Goal: Task Accomplishment & Management: Use online tool/utility

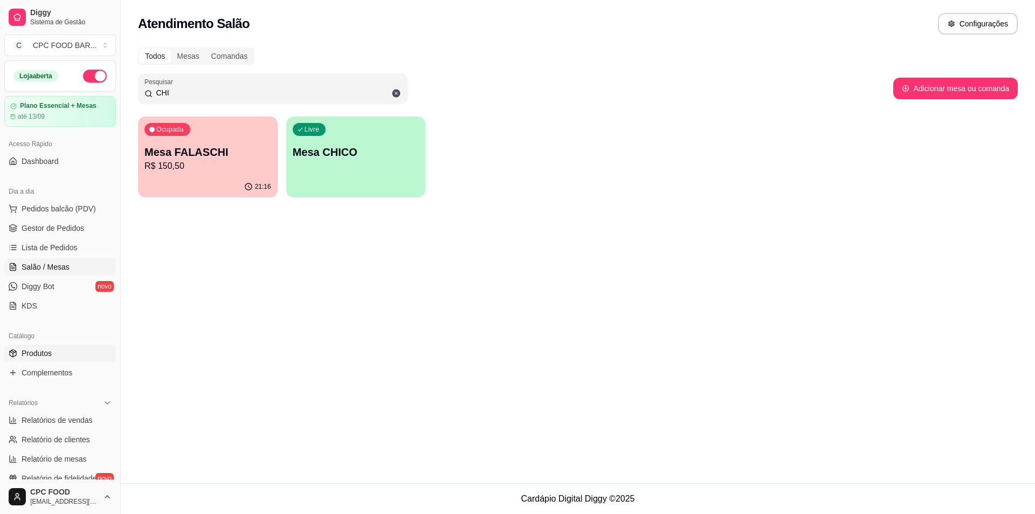
click at [46, 357] on span "Produtos" at bounding box center [37, 353] width 30 height 11
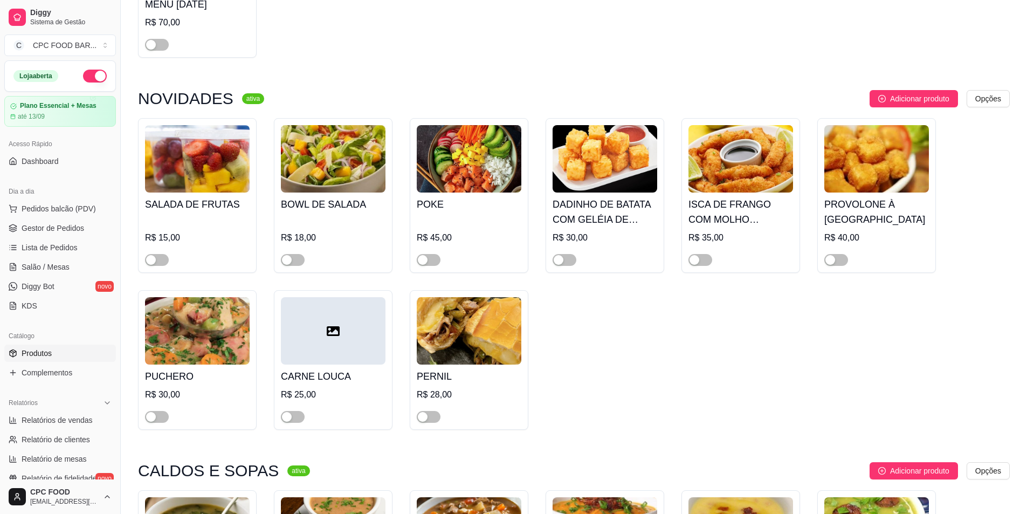
scroll to position [916, 0]
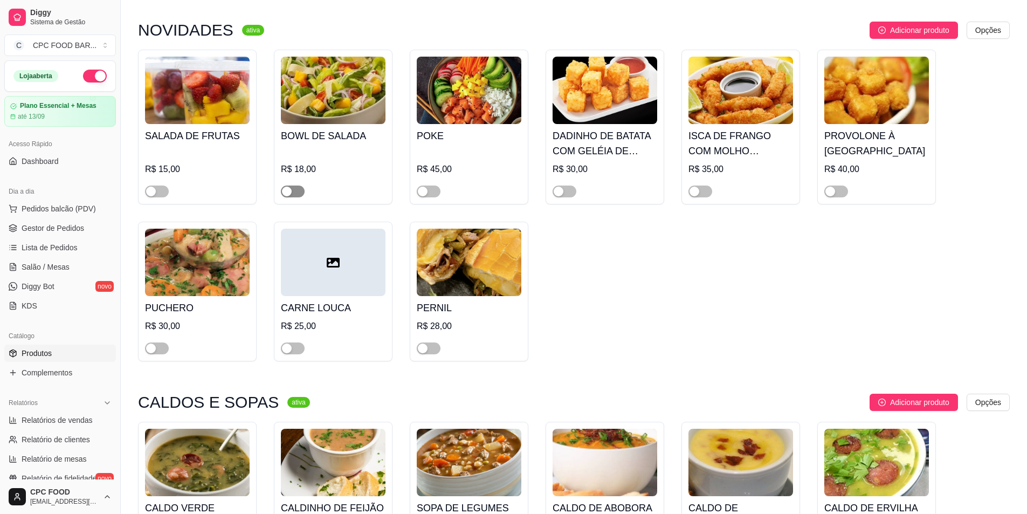
click at [291, 197] on span "button" at bounding box center [293, 191] width 24 height 12
click at [701, 194] on span "button" at bounding box center [700, 191] width 24 height 12
click at [846, 194] on span "button" at bounding box center [836, 191] width 24 height 12
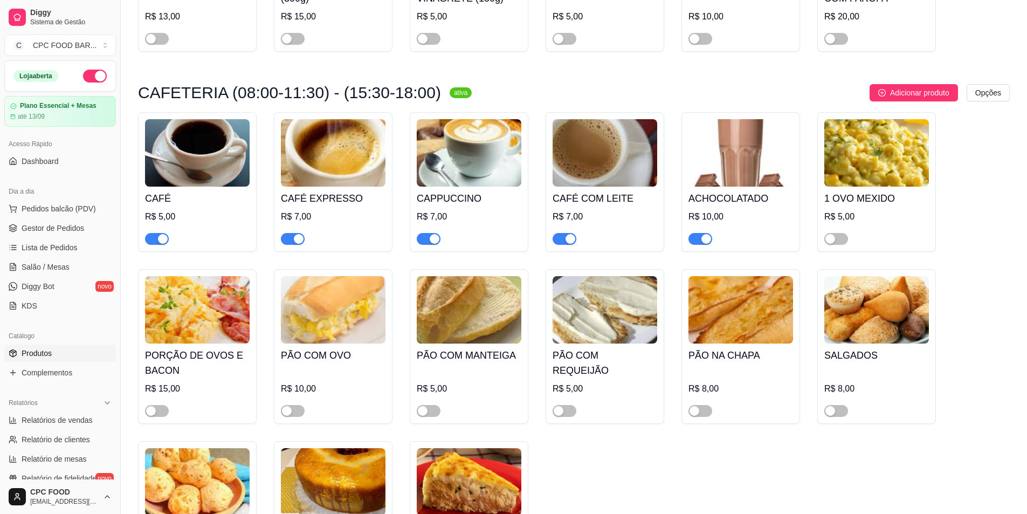
scroll to position [2426, 0]
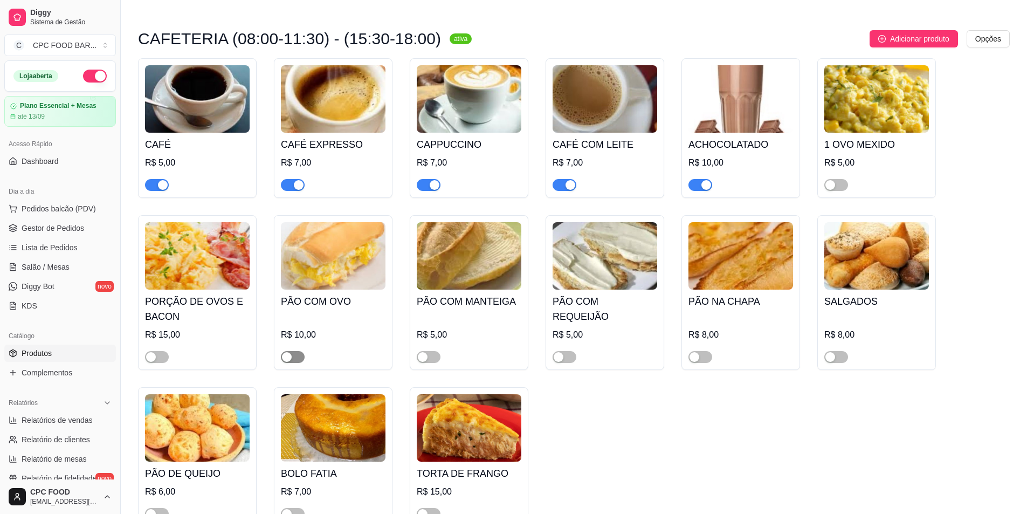
click at [297, 363] on span "button" at bounding box center [293, 357] width 24 height 12
click at [432, 363] on span "button" at bounding box center [429, 357] width 24 height 12
click at [701, 363] on span "button" at bounding box center [700, 357] width 24 height 12
click at [845, 363] on span "button" at bounding box center [836, 357] width 24 height 12
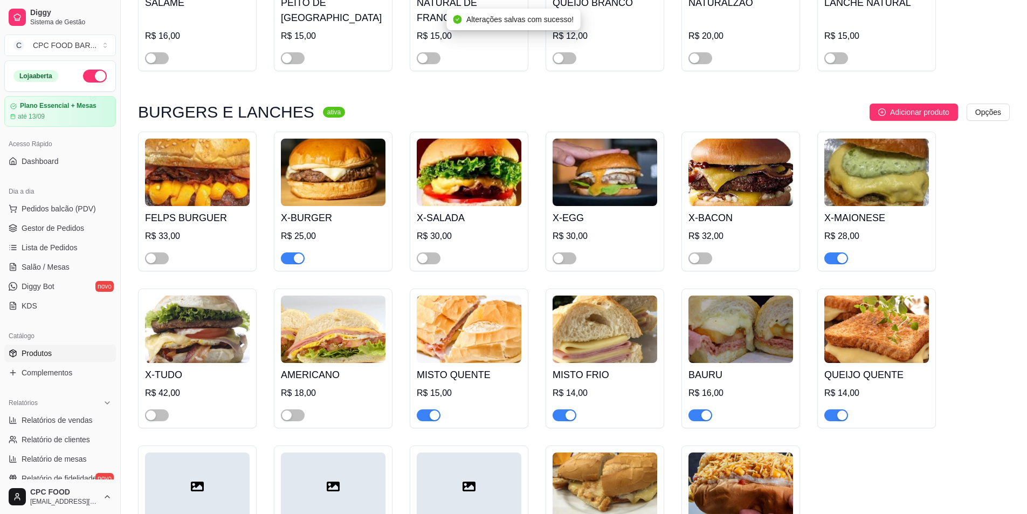
scroll to position [3342, 0]
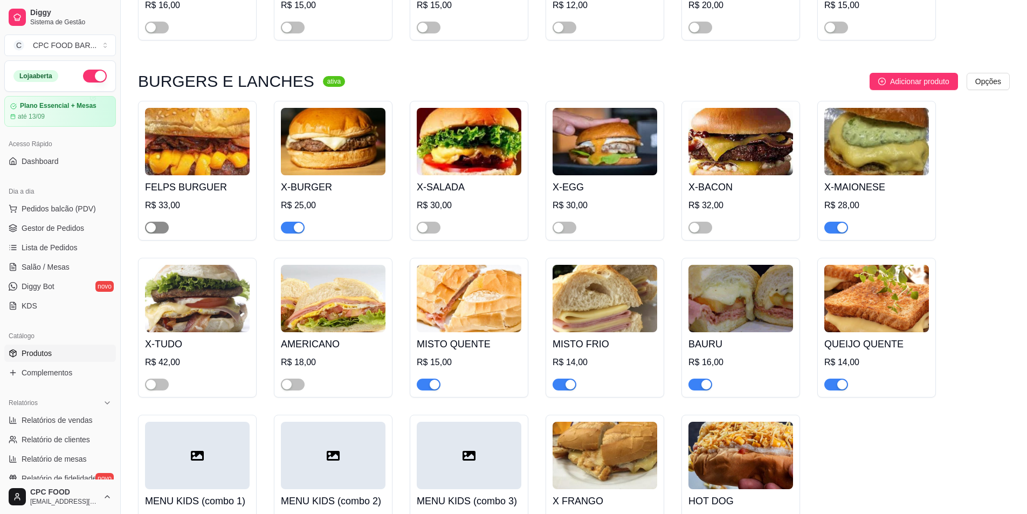
click at [154, 224] on div "button" at bounding box center [151, 228] width 10 height 10
click at [435, 222] on span "button" at bounding box center [429, 228] width 24 height 12
click at [566, 222] on button "button" at bounding box center [565, 228] width 24 height 12
click at [699, 224] on div "button" at bounding box center [695, 228] width 10 height 10
click at [159, 378] on span "button" at bounding box center [157, 384] width 24 height 12
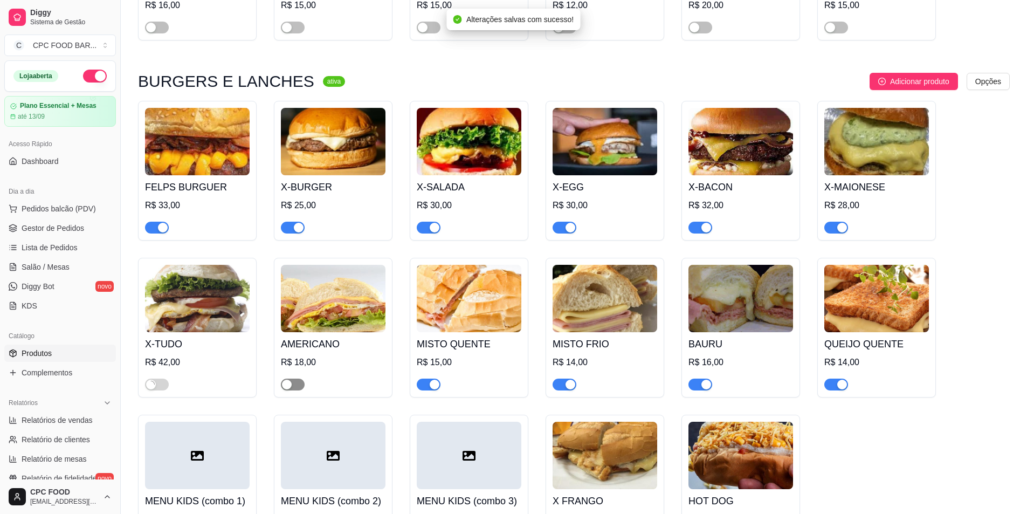
click at [297, 378] on span "button" at bounding box center [293, 384] width 24 height 12
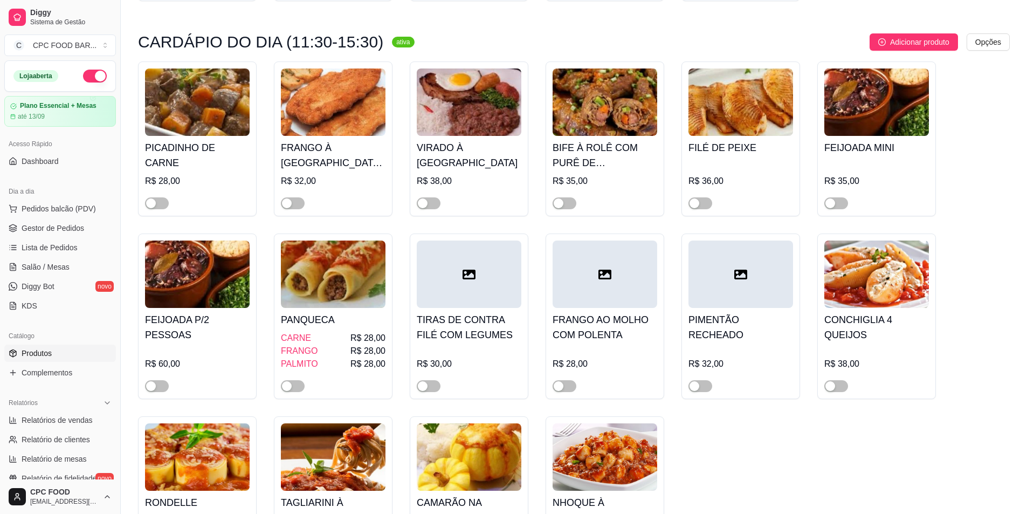
scroll to position [3882, 0]
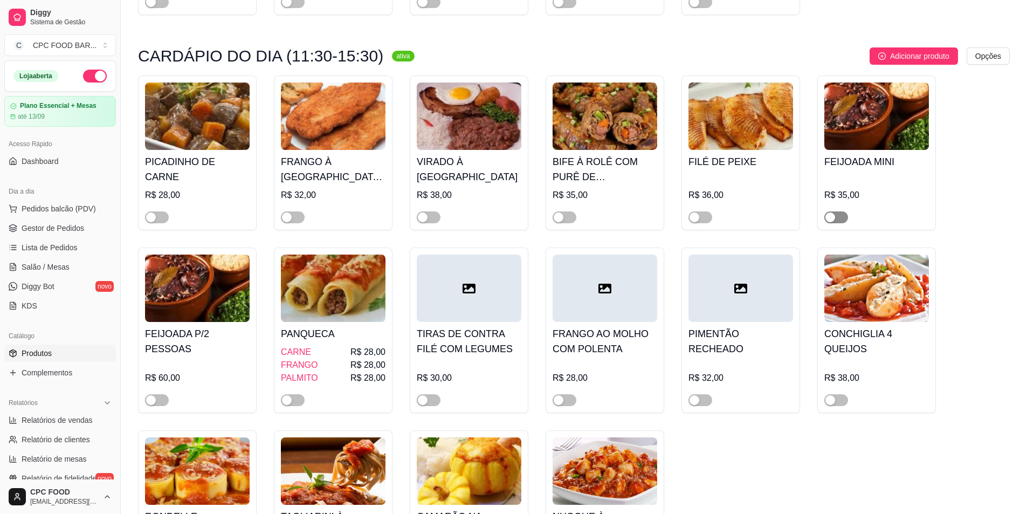
click at [836, 211] on span "button" at bounding box center [836, 217] width 24 height 12
click at [153, 396] on div "button" at bounding box center [151, 400] width 10 height 10
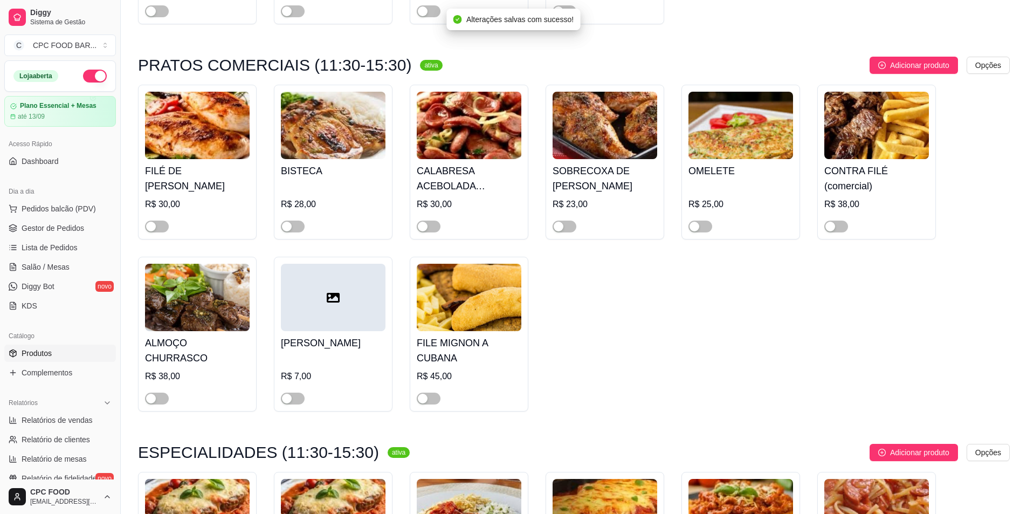
scroll to position [4475, 0]
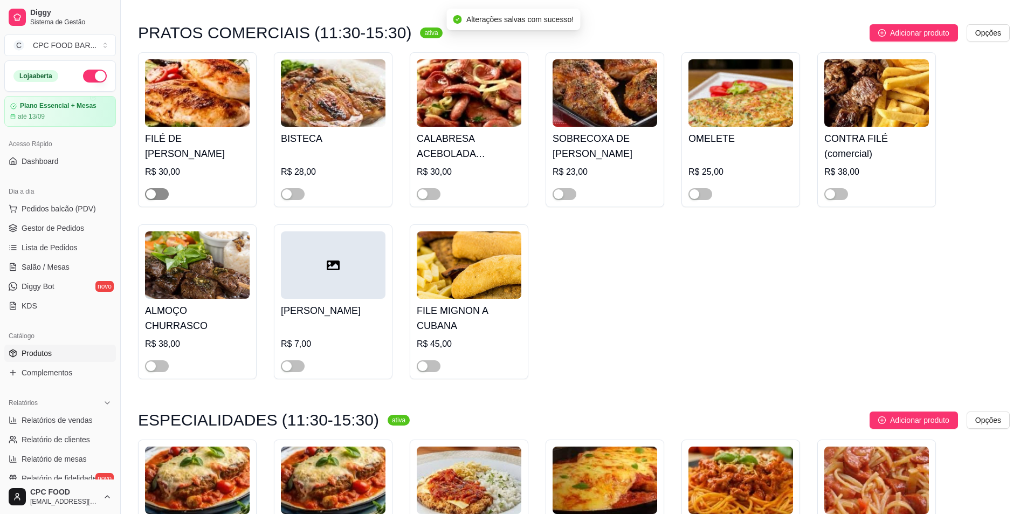
click at [161, 192] on span "button" at bounding box center [157, 194] width 24 height 12
click at [434, 192] on span "button" at bounding box center [429, 194] width 24 height 12
drag, startPoint x: 837, startPoint y: 195, endPoint x: 830, endPoint y: 195, distance: 7.0
click at [837, 195] on button "button" at bounding box center [836, 194] width 24 height 12
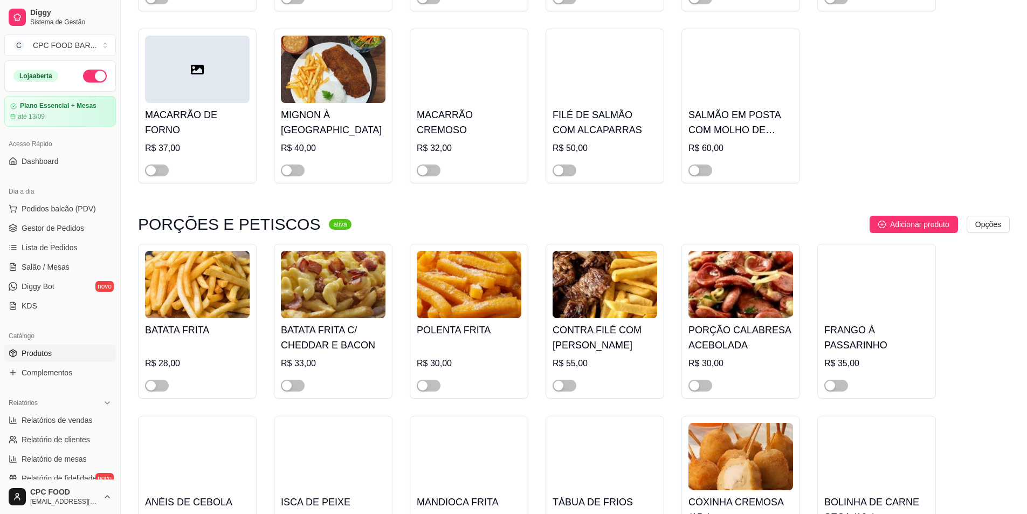
scroll to position [5391, 0]
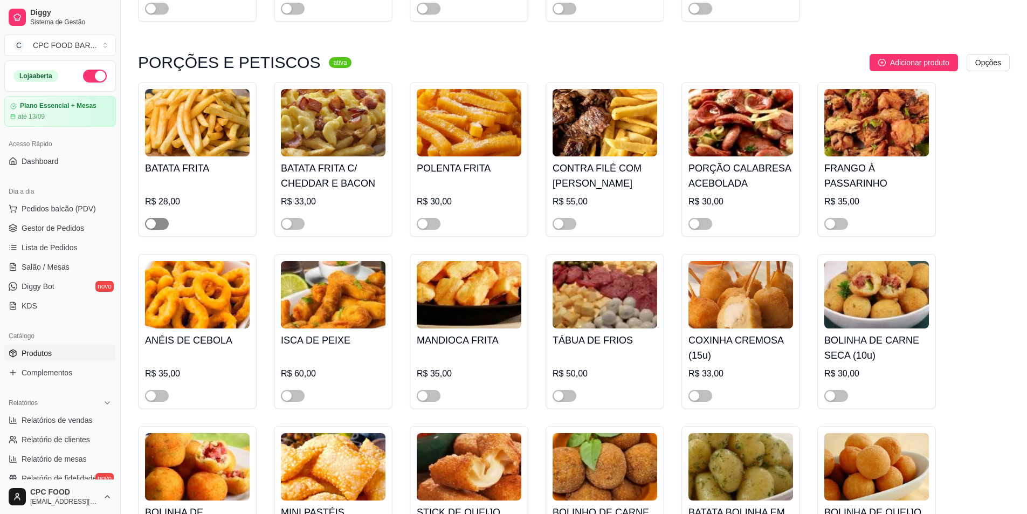
click at [157, 224] on button "button" at bounding box center [157, 224] width 24 height 12
click at [297, 221] on span "button" at bounding box center [293, 224] width 24 height 12
click at [567, 225] on span "button" at bounding box center [565, 224] width 24 height 12
click at [704, 224] on span "button" at bounding box center [700, 224] width 24 height 12
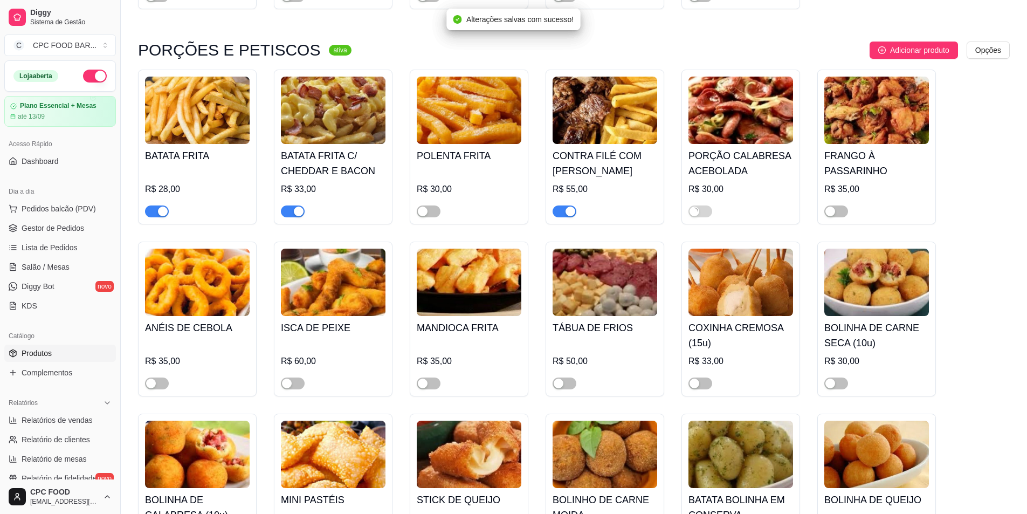
scroll to position [5445, 0]
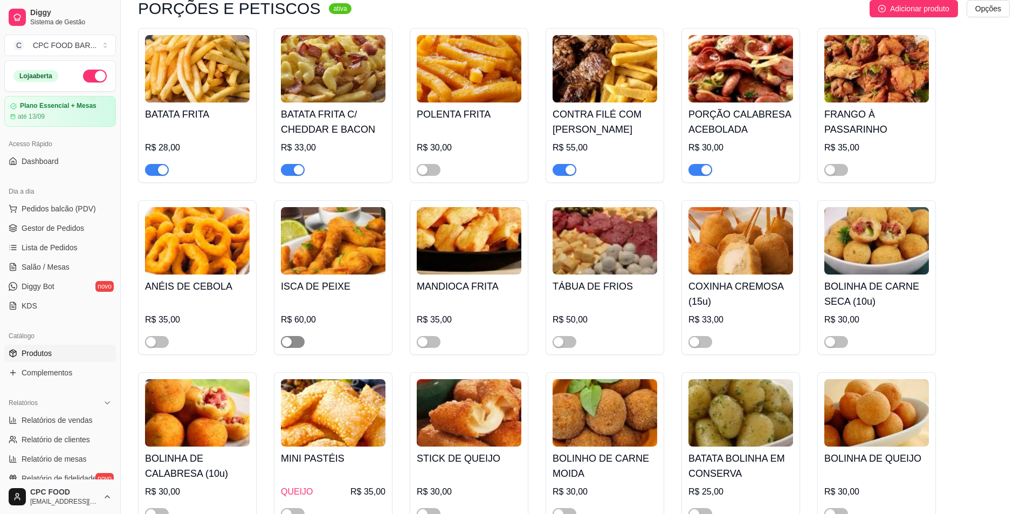
click at [295, 344] on span "button" at bounding box center [293, 342] width 24 height 12
click at [701, 343] on button "button" at bounding box center [700, 342] width 24 height 12
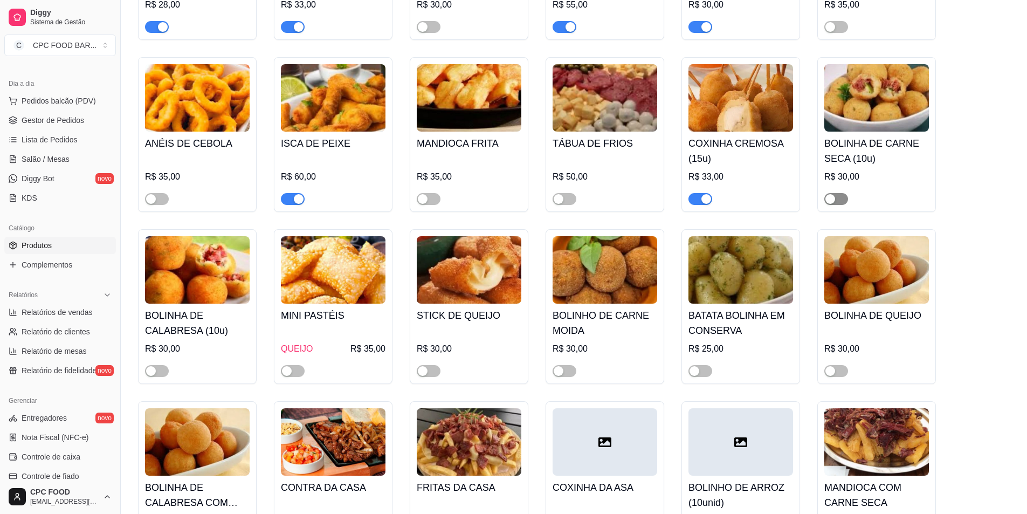
scroll to position [5661, 0]
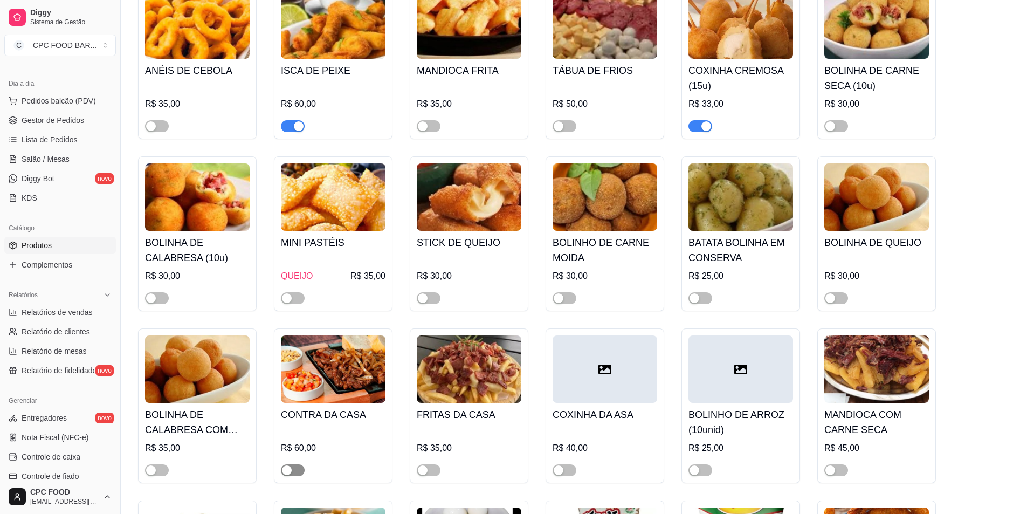
click at [291, 475] on div "button" at bounding box center [287, 470] width 10 height 10
click at [427, 471] on div "button" at bounding box center [423, 470] width 10 height 10
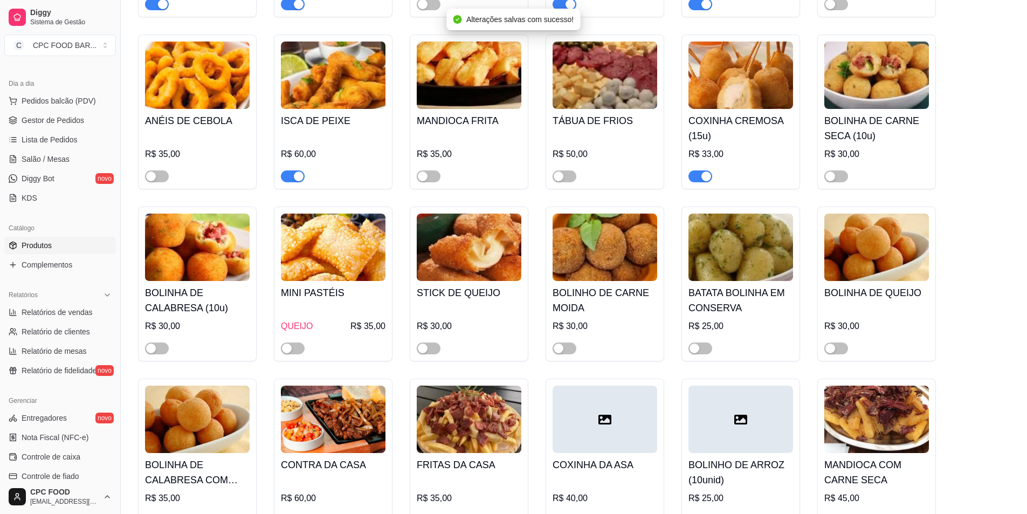
scroll to position [5607, 0]
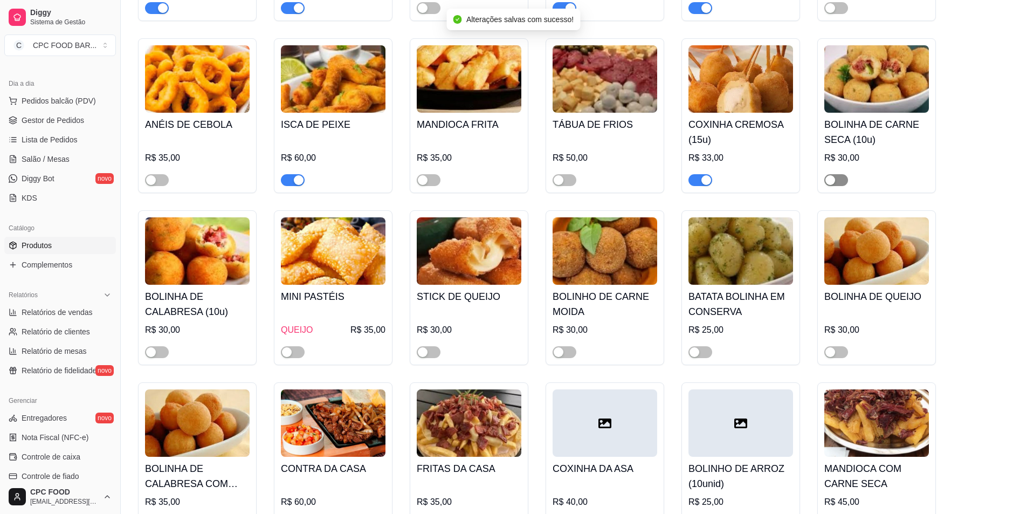
click at [834, 180] on div "button" at bounding box center [830, 180] width 10 height 10
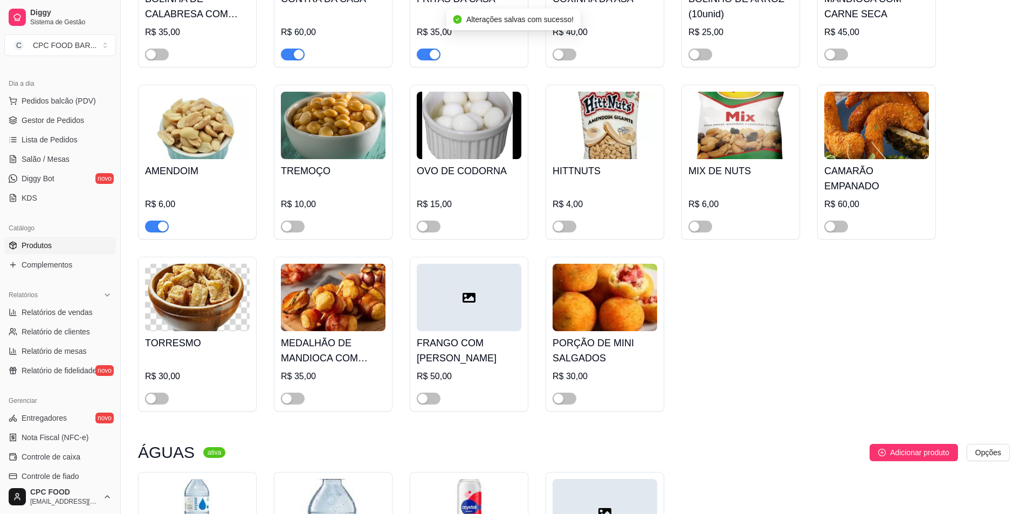
scroll to position [6092, 0]
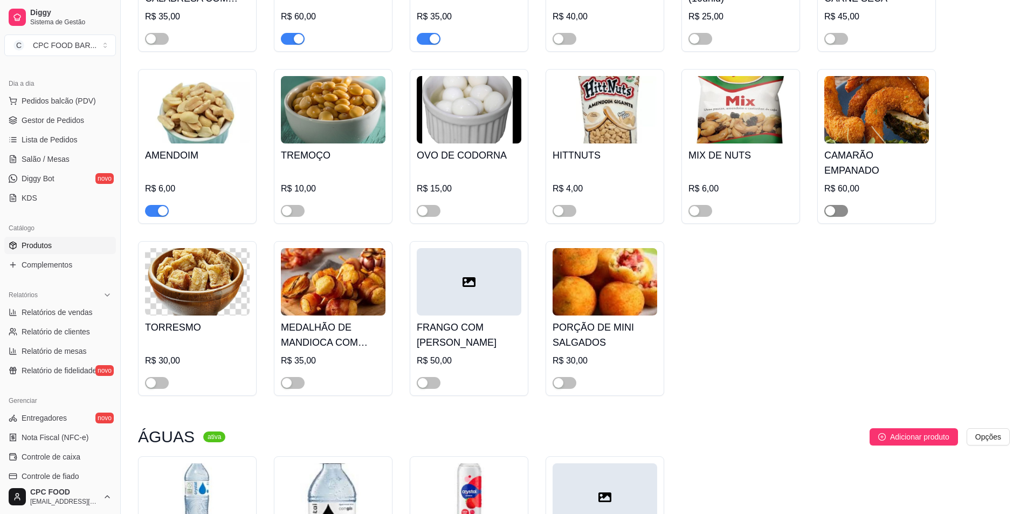
click at [836, 205] on button "button" at bounding box center [836, 211] width 24 height 12
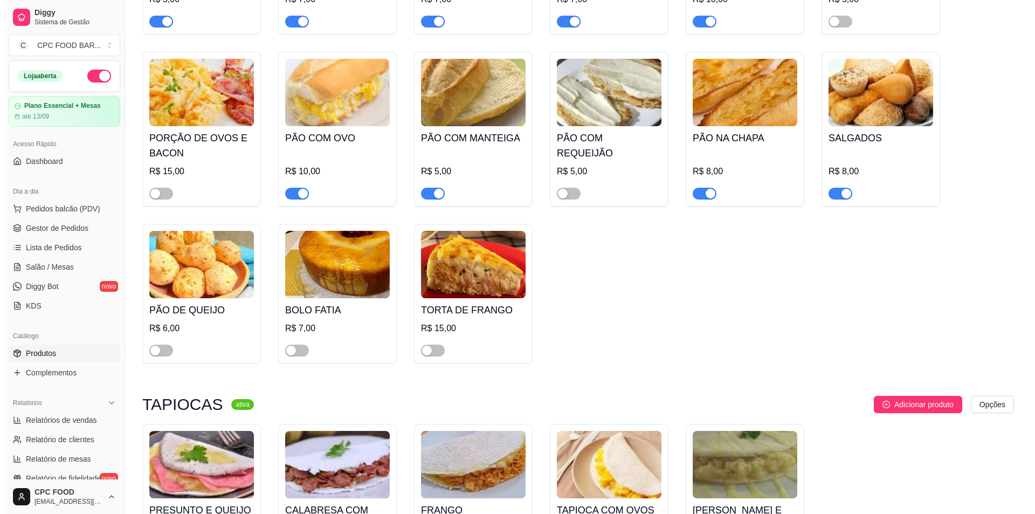
scroll to position [2480, 0]
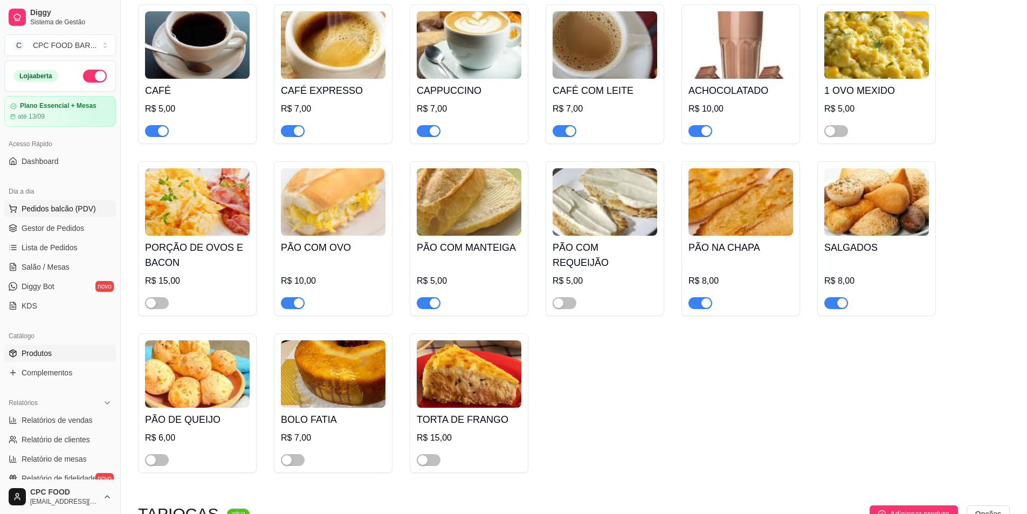
click at [59, 203] on button "Pedidos balcão (PDV)" at bounding box center [60, 208] width 112 height 17
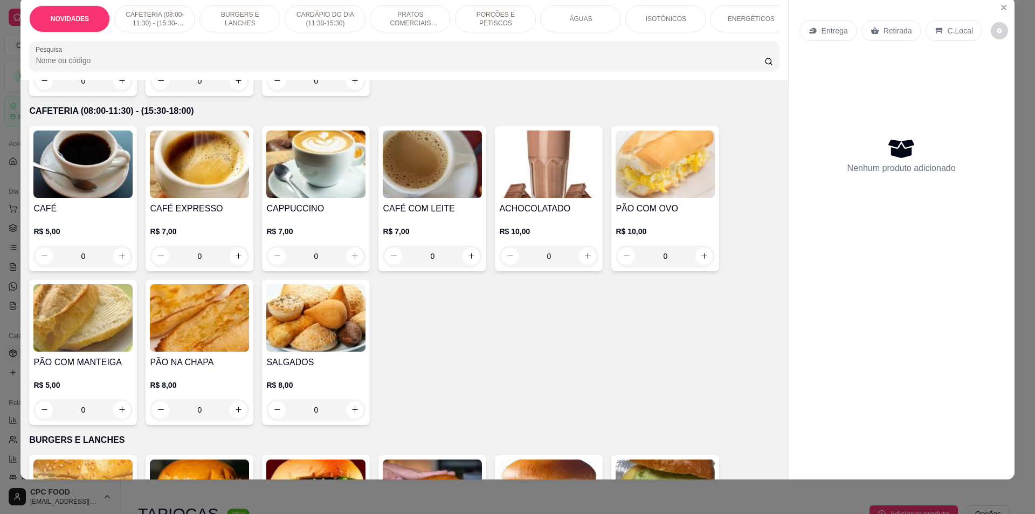
scroll to position [216, 0]
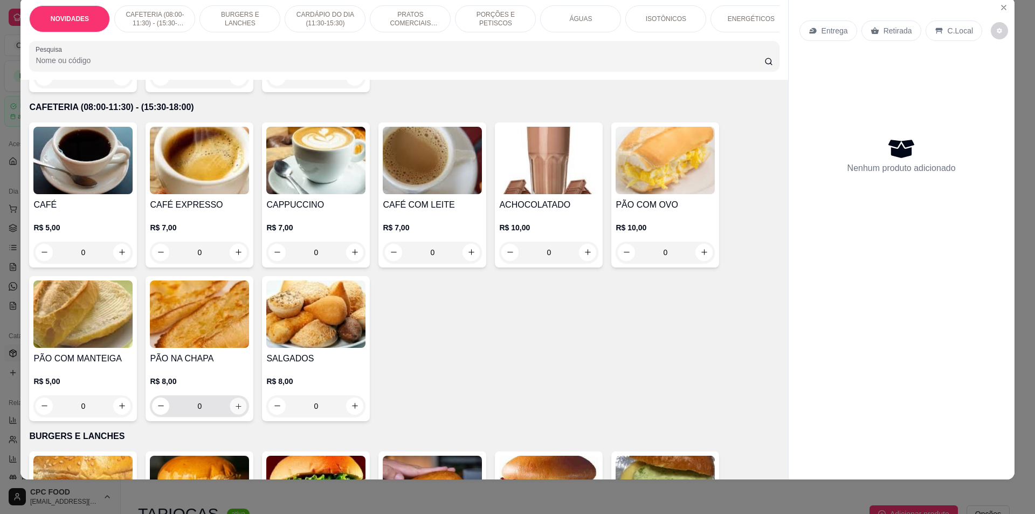
click at [236, 410] on icon "increase-product-quantity" at bounding box center [239, 406] width 8 height 8
type input "1"
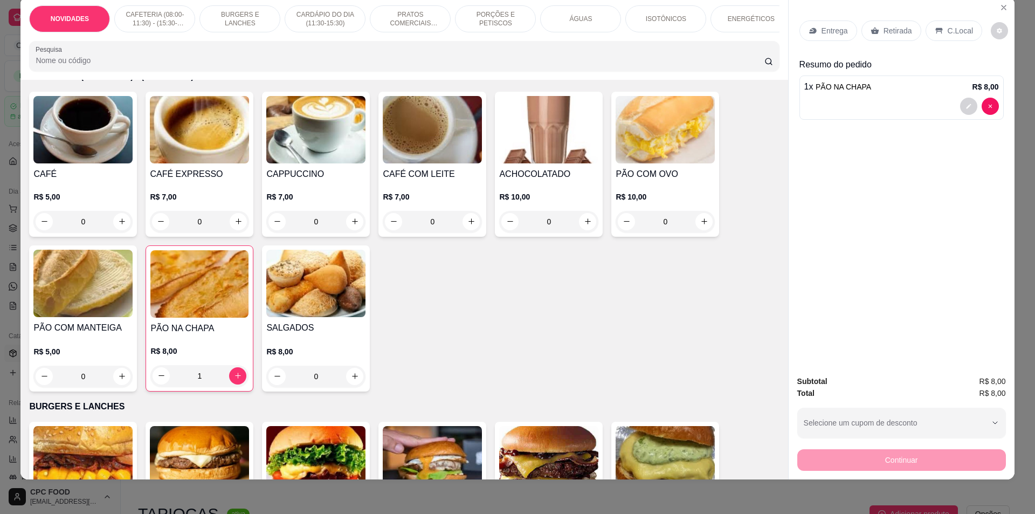
scroll to position [323, 0]
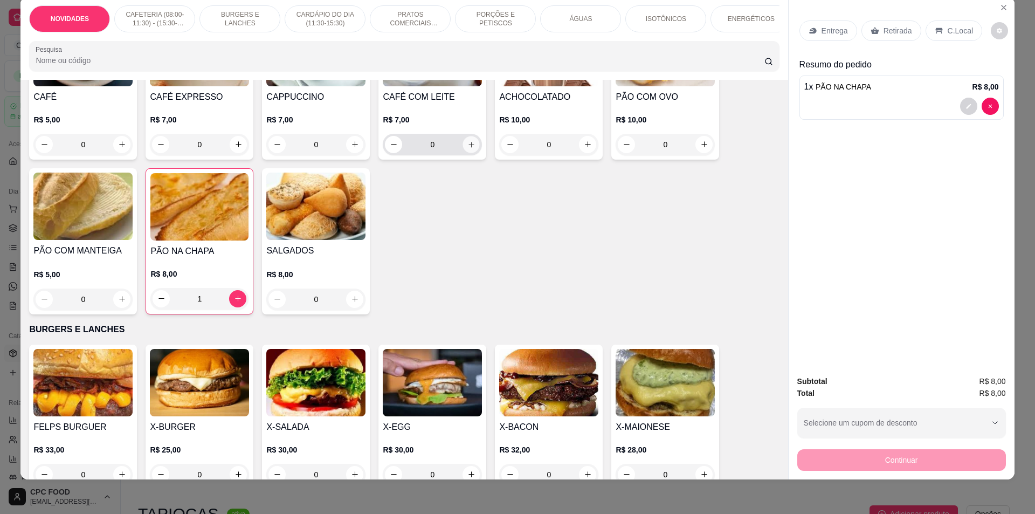
click at [467, 148] on icon "increase-product-quantity" at bounding box center [471, 144] width 8 height 8
type input "1"
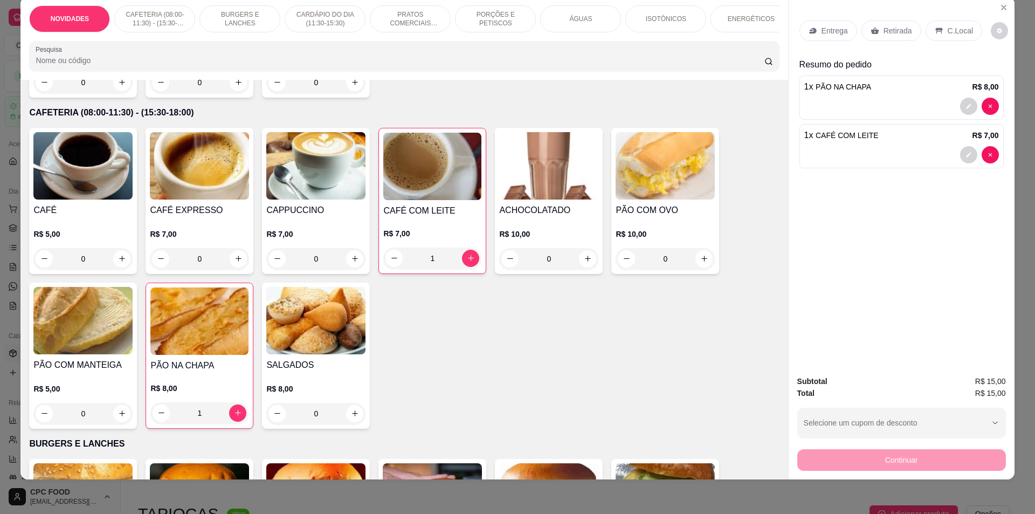
scroll to position [162, 0]
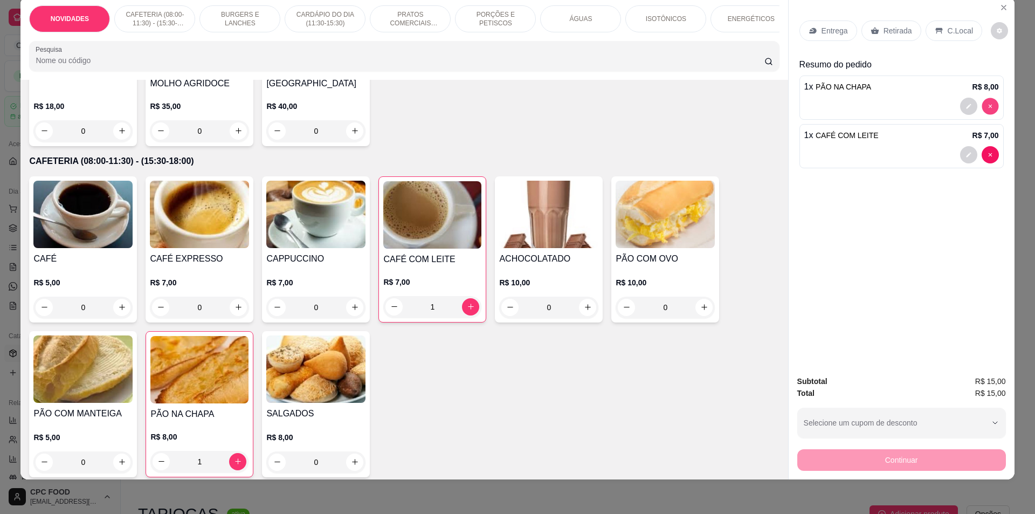
type input "0"
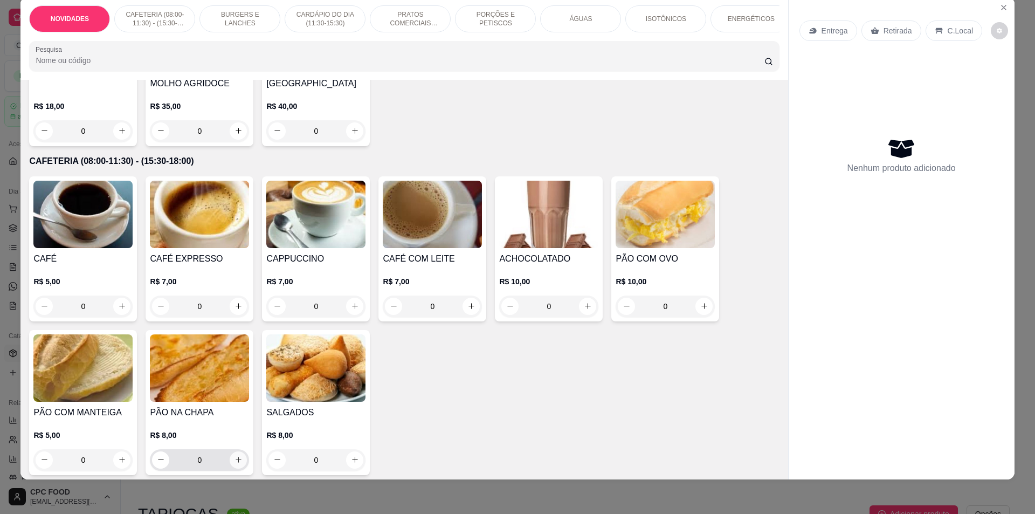
click at [236, 464] on icon "increase-product-quantity" at bounding box center [239, 460] width 8 height 8
click at [236, 463] on icon "increase-product-quantity" at bounding box center [239, 460] width 6 height 6
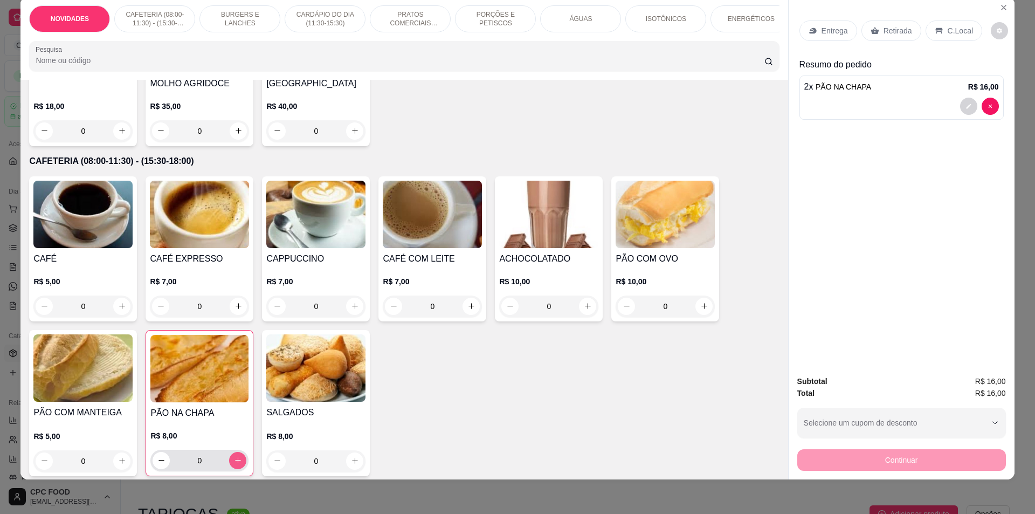
type input "2"
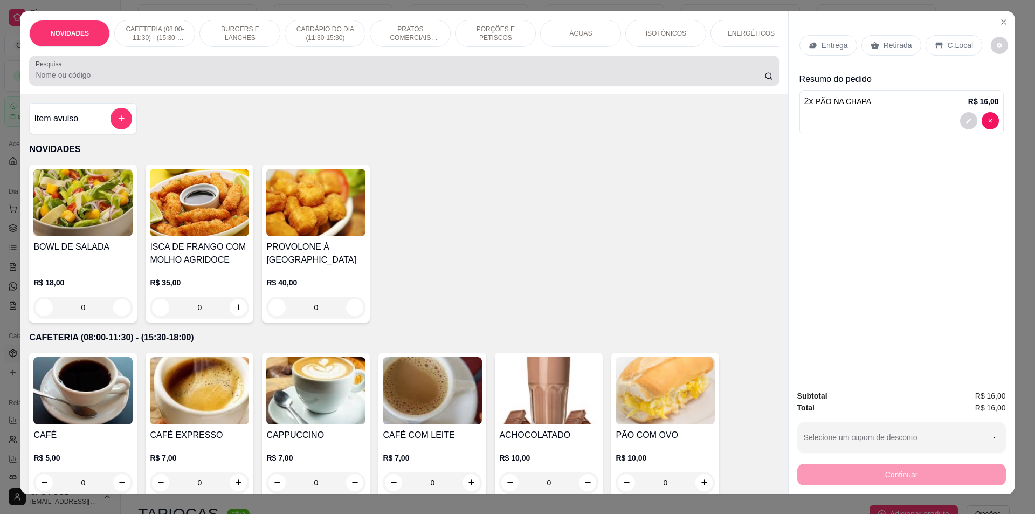
scroll to position [0, 0]
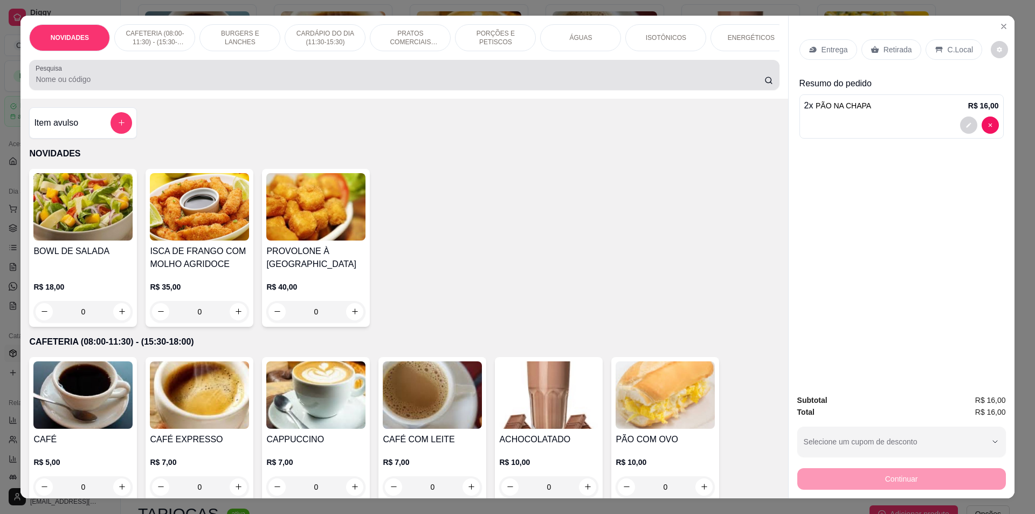
click at [321, 85] on input "Pesquisa" at bounding box center [400, 79] width 728 height 11
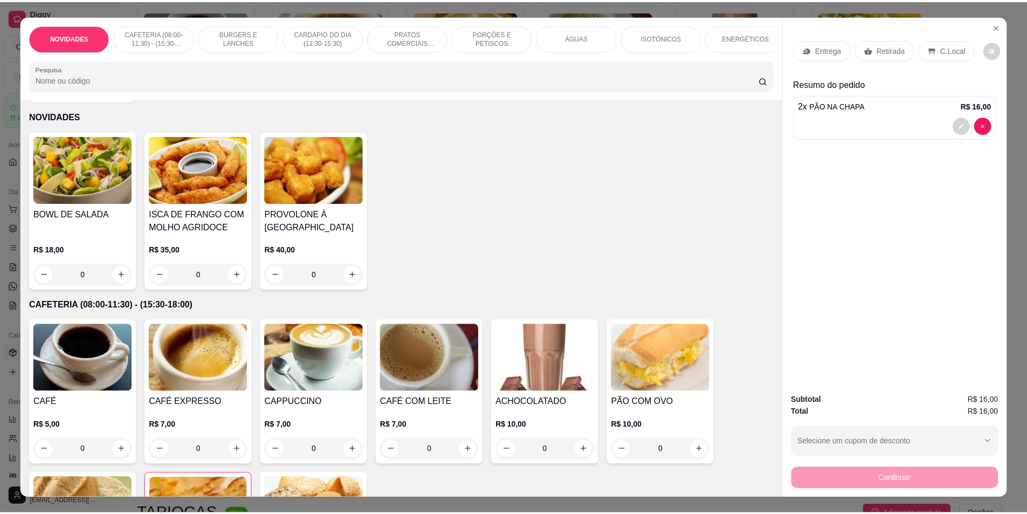
scroll to position [54, 0]
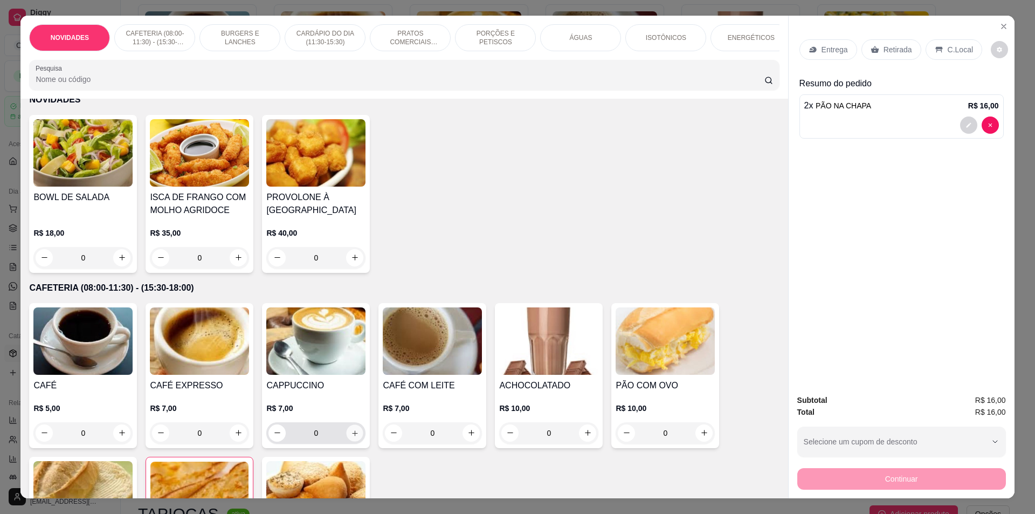
click at [351, 437] on icon "increase-product-quantity" at bounding box center [355, 433] width 8 height 8
type input "1"
click at [1000, 23] on icon "Close" at bounding box center [1004, 26] width 9 height 9
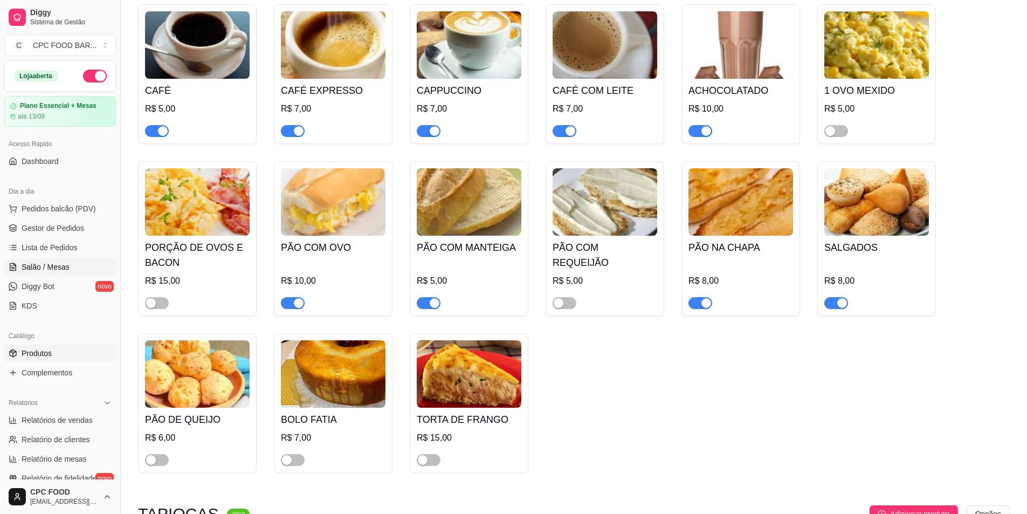
click at [35, 264] on span "Salão / Mesas" at bounding box center [46, 266] width 48 height 11
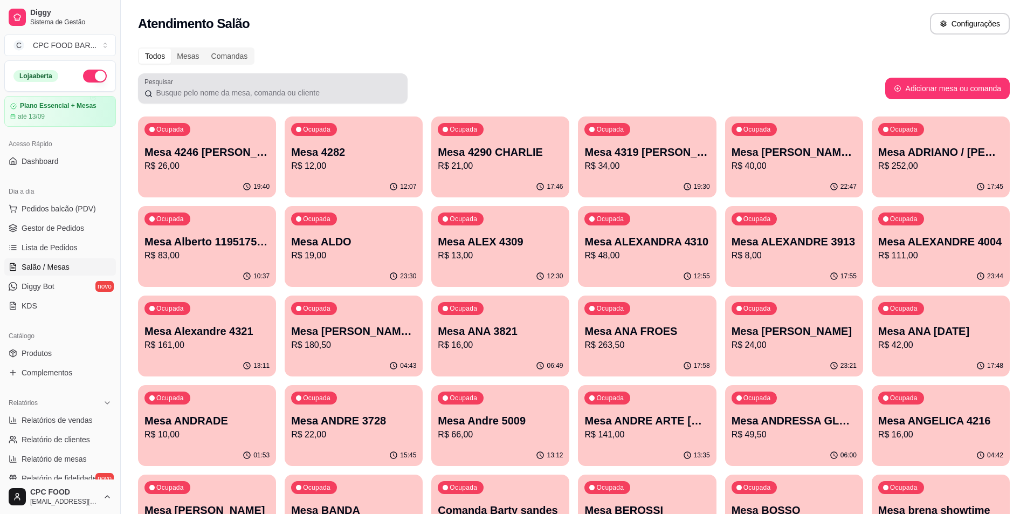
click at [256, 94] on input "Pesquisar" at bounding box center [277, 92] width 249 height 11
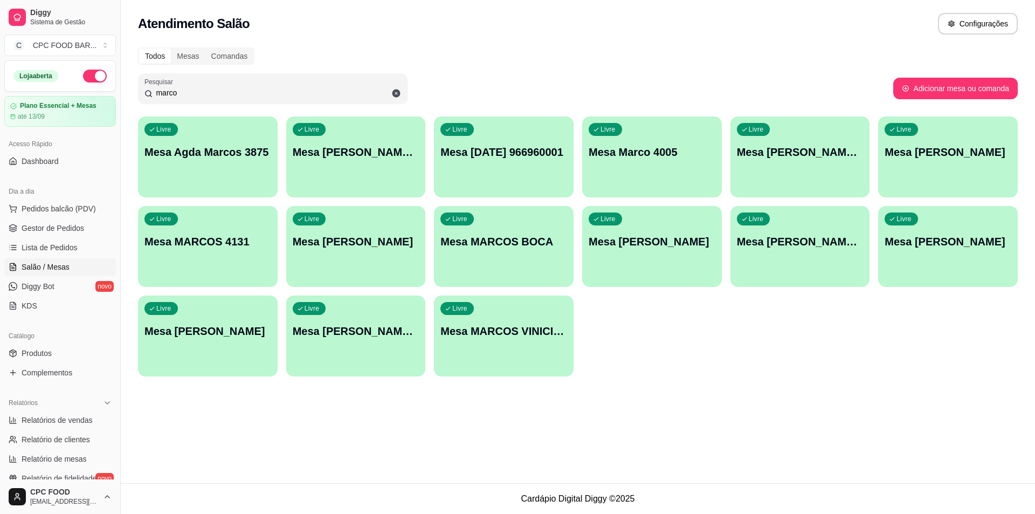
type input "marco"
click at [657, 248] on p "Mesa [PERSON_NAME]" at bounding box center [652, 242] width 123 height 15
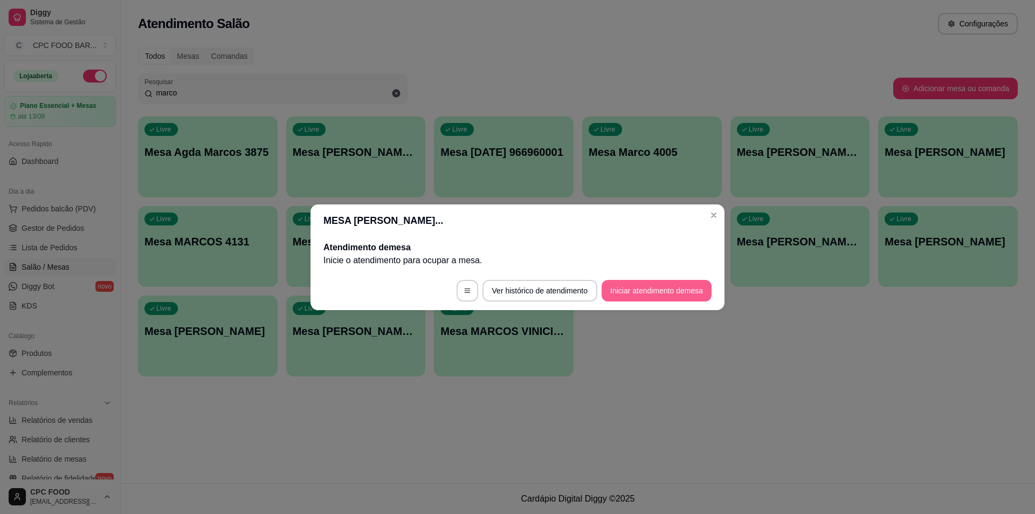
click at [646, 295] on button "Iniciar atendimento de mesa" at bounding box center [657, 291] width 110 height 22
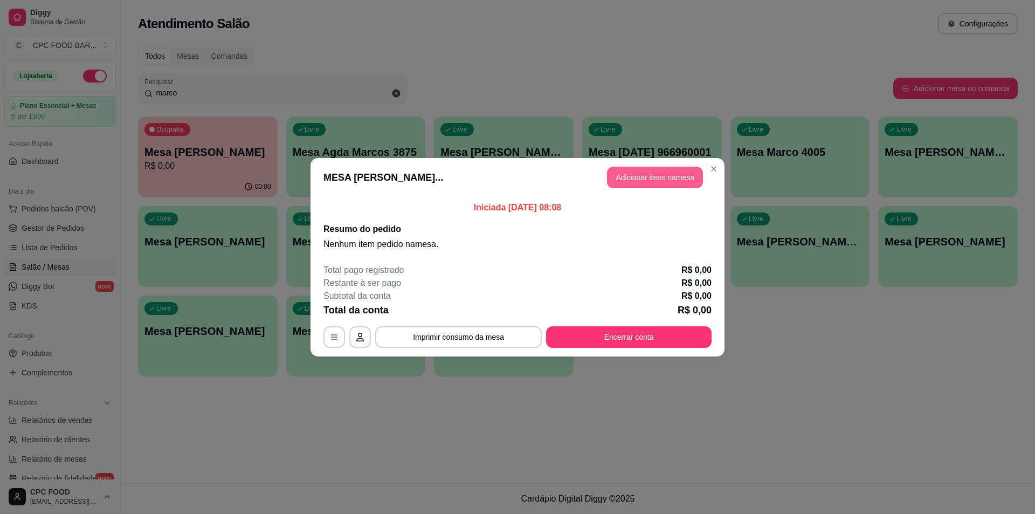
click at [649, 184] on button "Adicionar itens na mesa" at bounding box center [655, 178] width 96 height 22
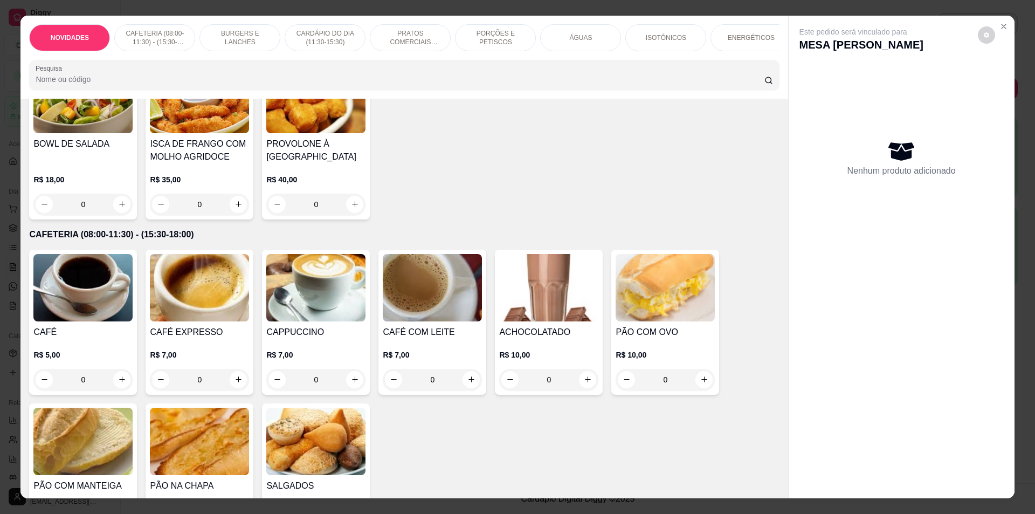
scroll to position [108, 0]
click at [355, 381] on button "increase-product-quantity" at bounding box center [354, 378] width 17 height 17
type input "1"
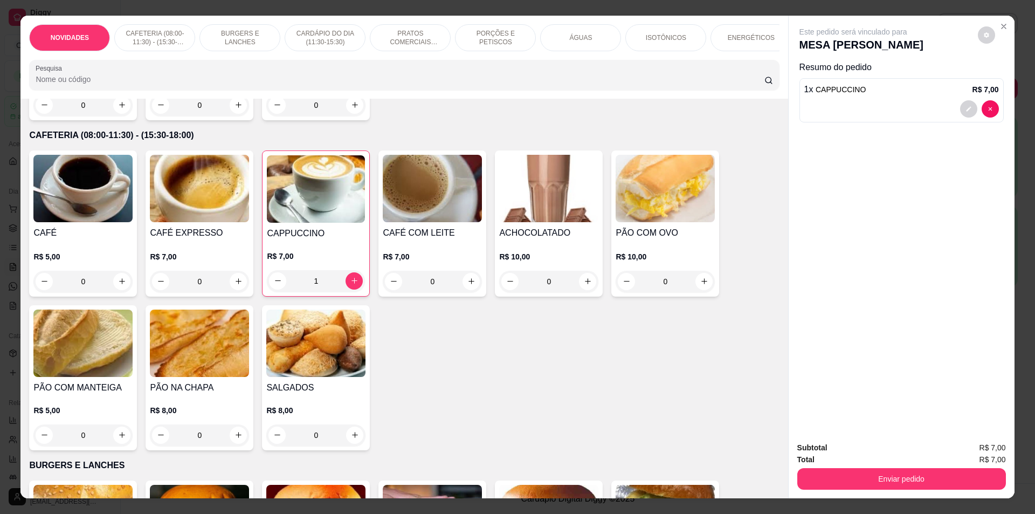
scroll to position [216, 0]
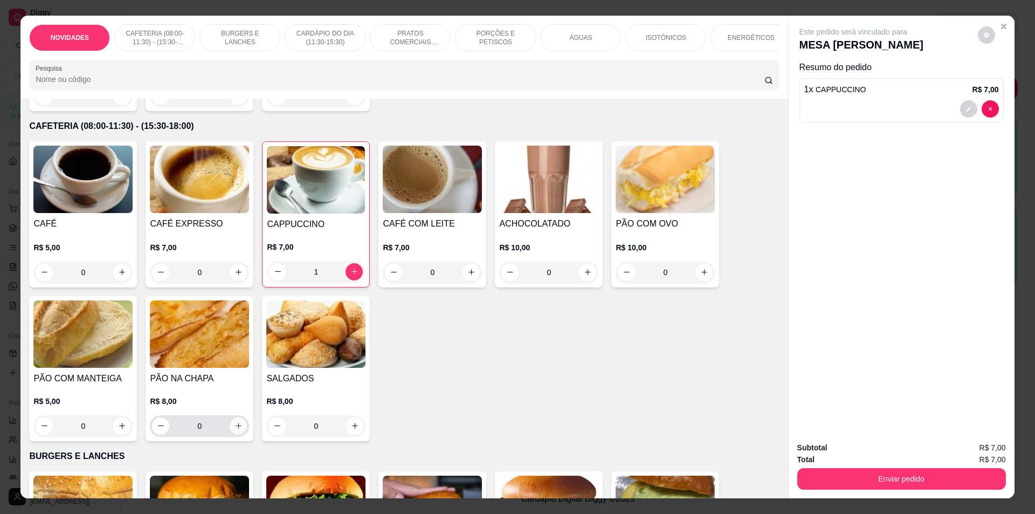
click at [236, 428] on button "increase-product-quantity" at bounding box center [238, 425] width 17 height 17
type input "2"
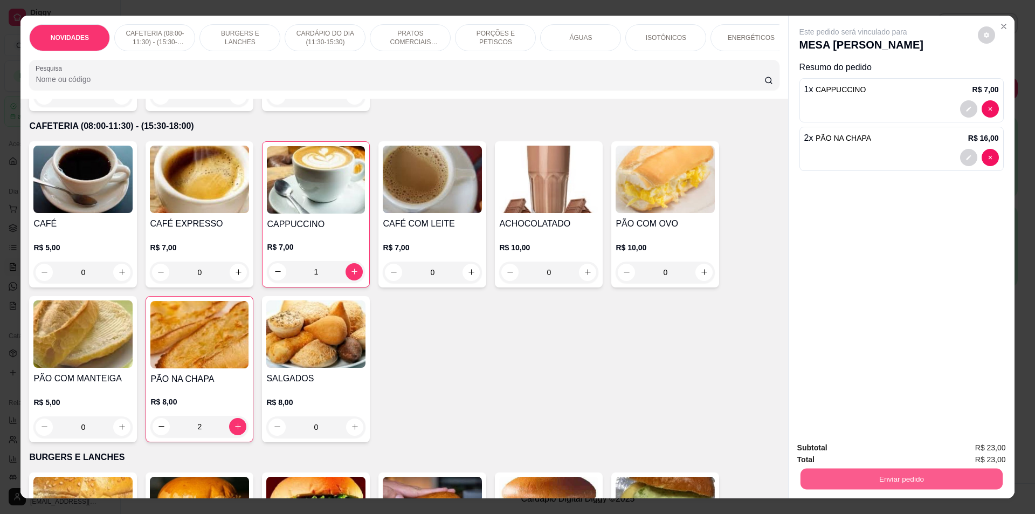
click at [857, 468] on button "Enviar pedido" at bounding box center [901, 478] width 202 height 21
click at [871, 449] on button "Não registrar e enviar pedido" at bounding box center [865, 453] width 109 height 20
